Goal: Transaction & Acquisition: Purchase product/service

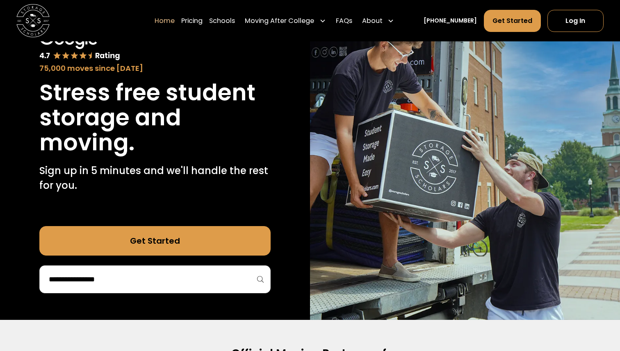
scroll to position [146, 0]
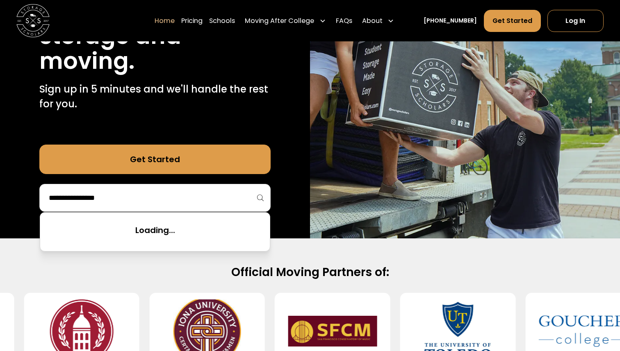
click at [191, 201] on input "search" at bounding box center [155, 198] width 214 height 14
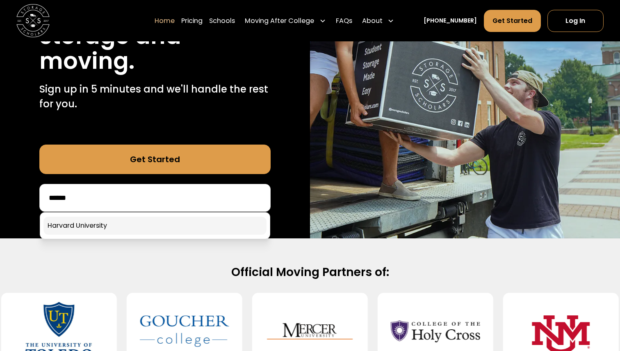
type input "******"
click at [193, 226] on link at bounding box center [154, 226] width 223 height 18
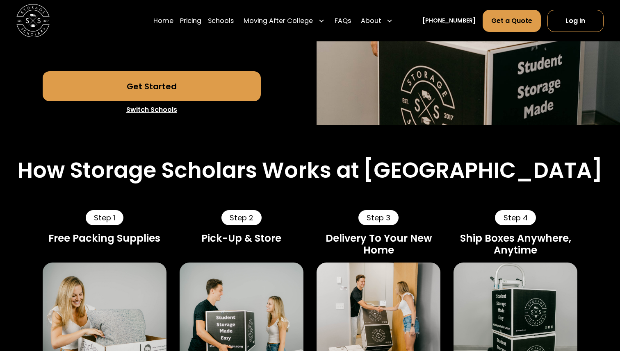
scroll to position [253, 0]
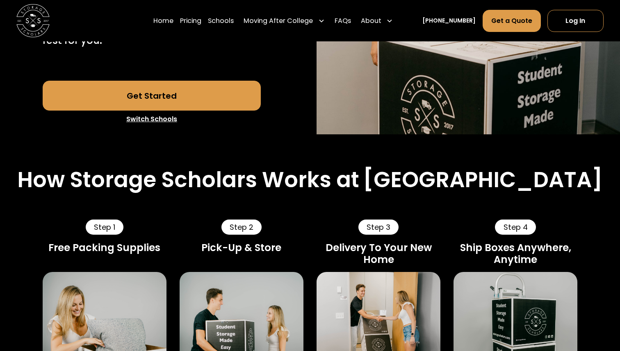
click at [203, 91] on link "Get Started" at bounding box center [152, 96] width 219 height 30
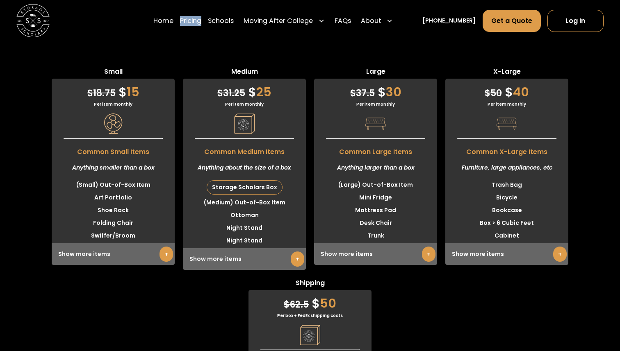
scroll to position [2058, 0]
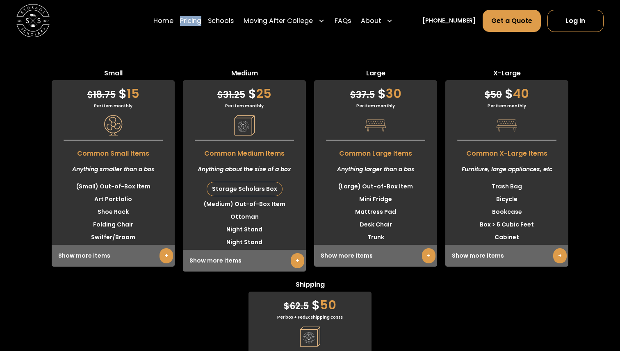
click at [292, 260] on link "+" at bounding box center [298, 260] width 14 height 15
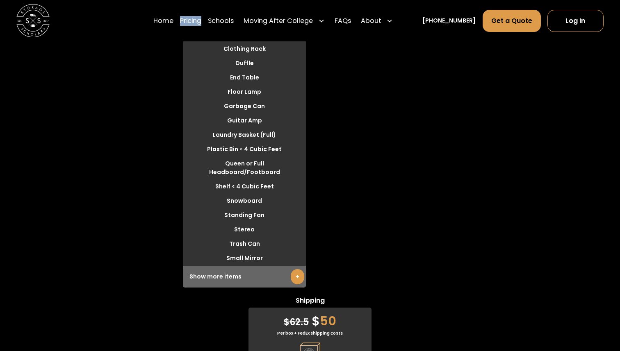
scroll to position [2395, 0]
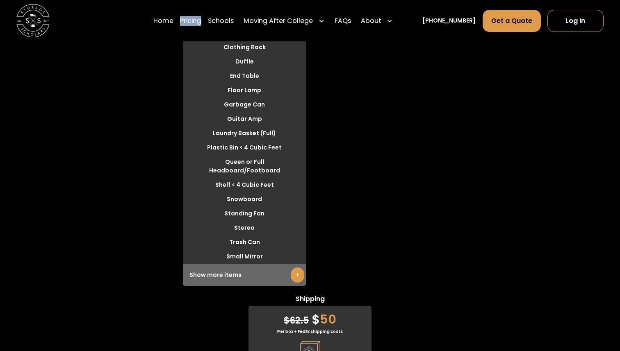
click at [296, 268] on link "+" at bounding box center [298, 275] width 14 height 15
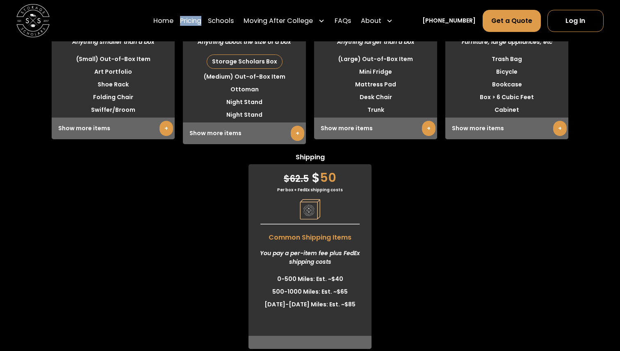
scroll to position [2172, 0]
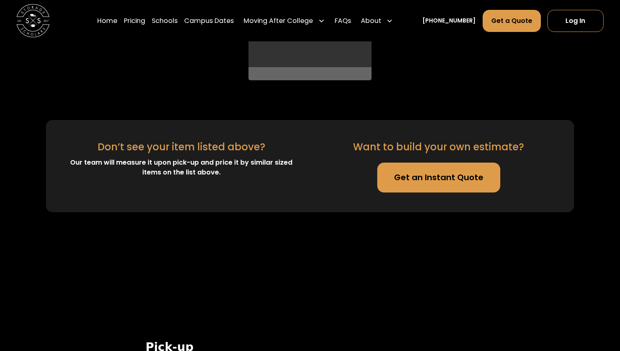
scroll to position [2456, 0]
